Goal: Task Accomplishment & Management: Manage account settings

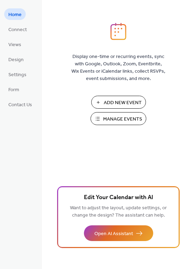
click at [113, 118] on span "Manage Events" at bounding box center [122, 118] width 39 height 7
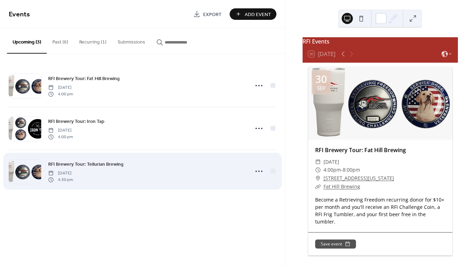
drag, startPoint x: 168, startPoint y: 171, endPoint x: 163, endPoint y: 169, distance: 5.3
click at [168, 171] on div "RFI Brewery Tour: Tellurian Brewing [DATE] 4:30 pm" at bounding box center [146, 171] width 196 height 22
click at [256, 171] on circle at bounding box center [255, 171] width 1 height 1
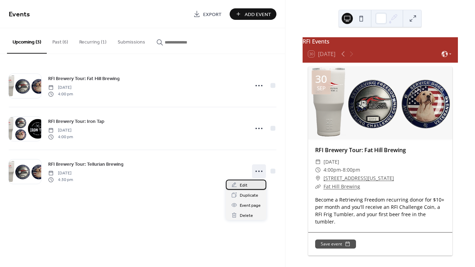
click at [241, 186] on span "Edit" at bounding box center [244, 185] width 8 height 7
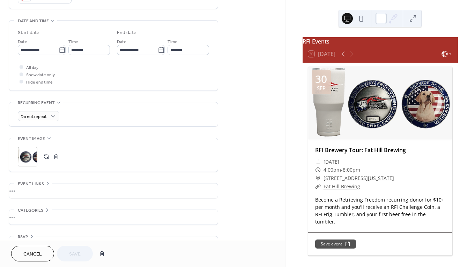
scroll to position [208, 0]
click at [55, 157] on button "button" at bounding box center [56, 156] width 10 height 10
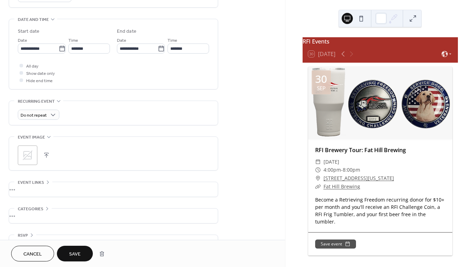
click at [46, 157] on button "button" at bounding box center [46, 156] width 10 height 10
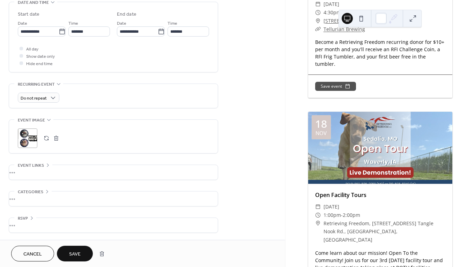
scroll to position [803, 0]
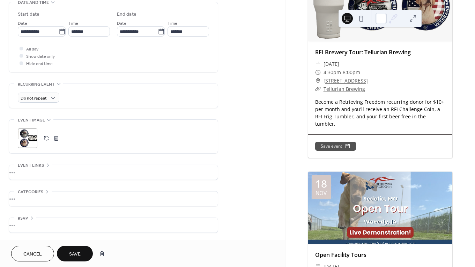
click at [79, 257] on span "Save" at bounding box center [75, 254] width 12 height 7
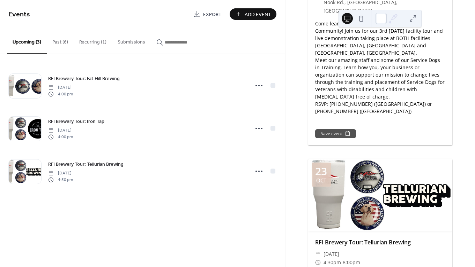
scroll to position [561, 0]
